Goal: Task Accomplishment & Management: Use online tool/utility

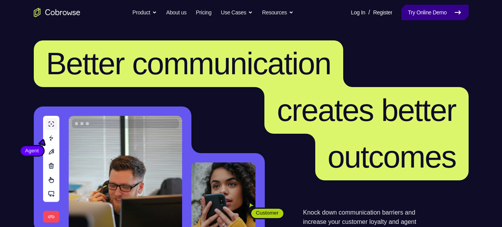
click at [450, 14] on link "Try Online Demo" at bounding box center [435, 13] width 67 height 16
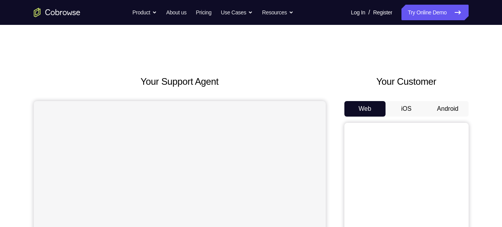
click at [452, 103] on button "Android" at bounding box center [448, 109] width 42 height 16
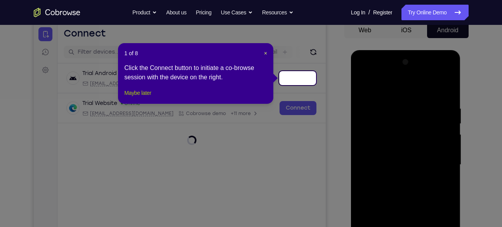
click at [145, 97] on button "Maybe later" at bounding box center [137, 92] width 27 height 9
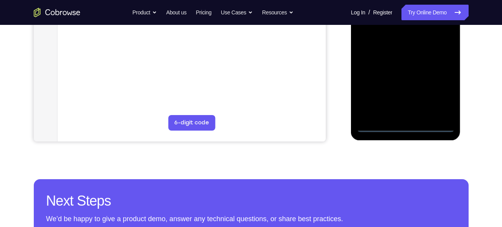
scroll to position [221, 0]
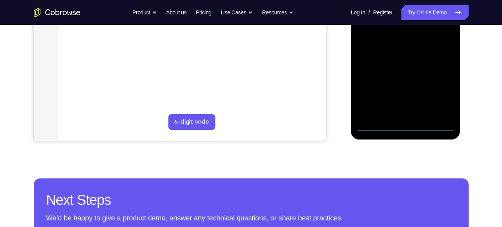
click at [410, 127] on div at bounding box center [406, 22] width 98 height 217
click at [440, 90] on div at bounding box center [406, 22] width 98 height 217
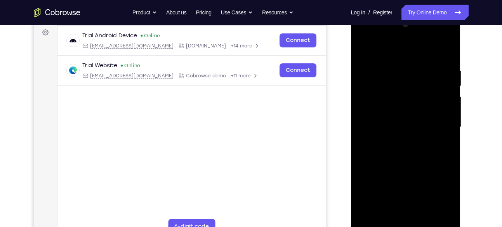
scroll to position [116, 0]
click at [390, 56] on div at bounding box center [406, 127] width 98 height 217
click at [437, 131] on div at bounding box center [406, 127] width 98 height 217
click at [396, 141] on div at bounding box center [406, 127] width 98 height 217
click at [396, 122] on div at bounding box center [406, 127] width 98 height 217
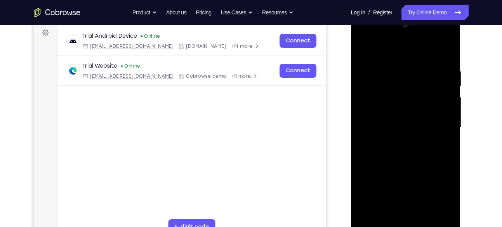
click at [397, 107] on div at bounding box center [406, 127] width 98 height 217
click at [401, 125] on div at bounding box center [406, 127] width 98 height 217
click at [409, 153] on div at bounding box center [406, 127] width 98 height 217
click at [409, 160] on div at bounding box center [406, 127] width 98 height 217
click at [400, 167] on div at bounding box center [406, 127] width 98 height 217
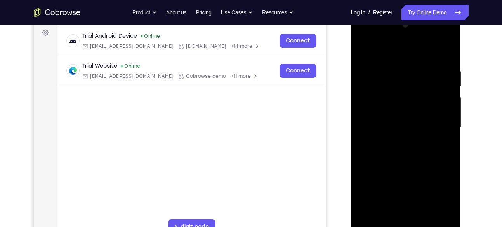
click at [400, 167] on div at bounding box center [406, 127] width 98 height 217
click at [425, 216] on div at bounding box center [406, 127] width 98 height 217
click at [404, 169] on div at bounding box center [406, 127] width 98 height 217
click at [396, 109] on div at bounding box center [406, 127] width 98 height 217
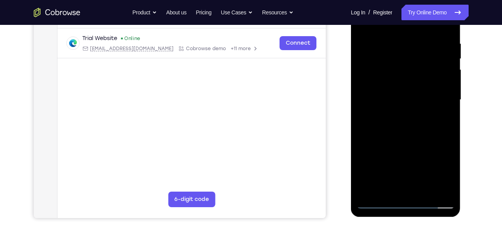
scroll to position [144, 0]
click at [379, 202] on div at bounding box center [406, 99] width 98 height 217
